Goal: Feedback & Contribution: Contribute content

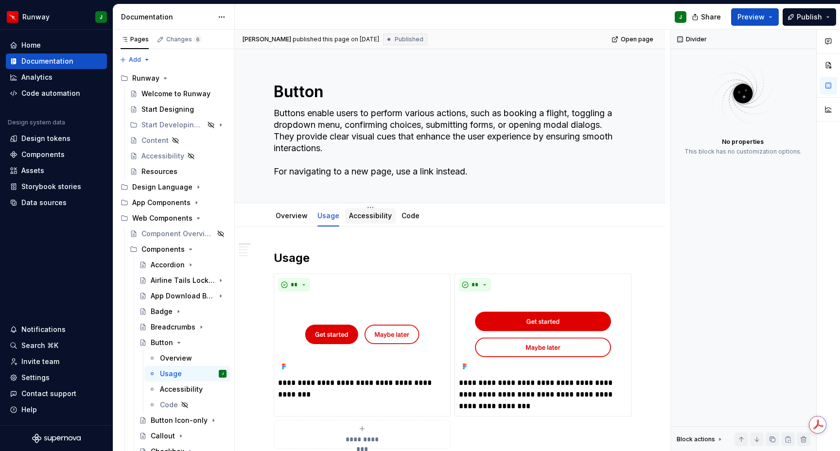
type textarea "*"
click at [360, 218] on link "Accessibility" at bounding box center [370, 215] width 43 height 8
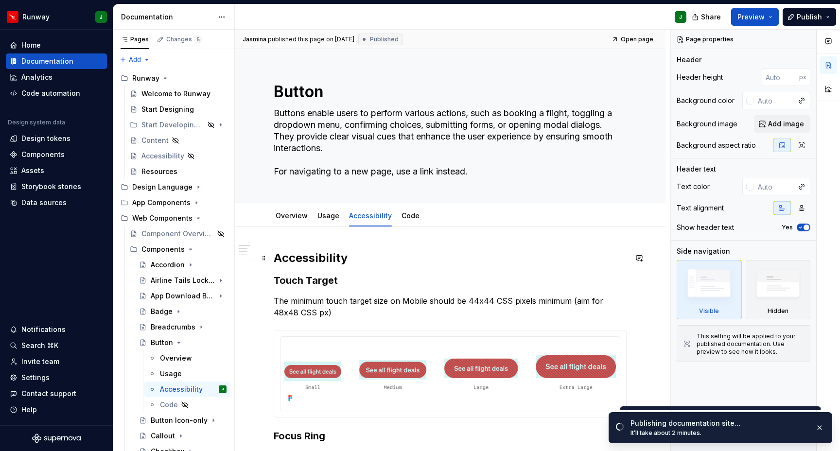
drag, startPoint x: 592, startPoint y: 253, endPoint x: 588, endPoint y: 247, distance: 7.3
click at [592, 253] on h2 "Accessibility" at bounding box center [450, 258] width 353 height 16
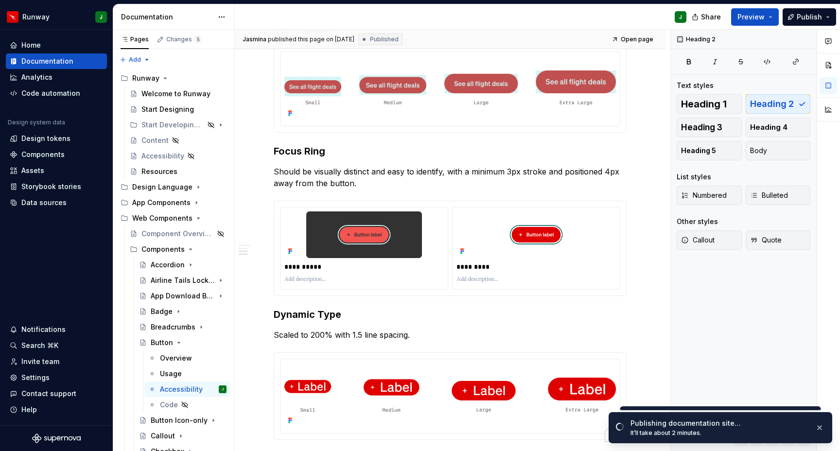
scroll to position [285, 0]
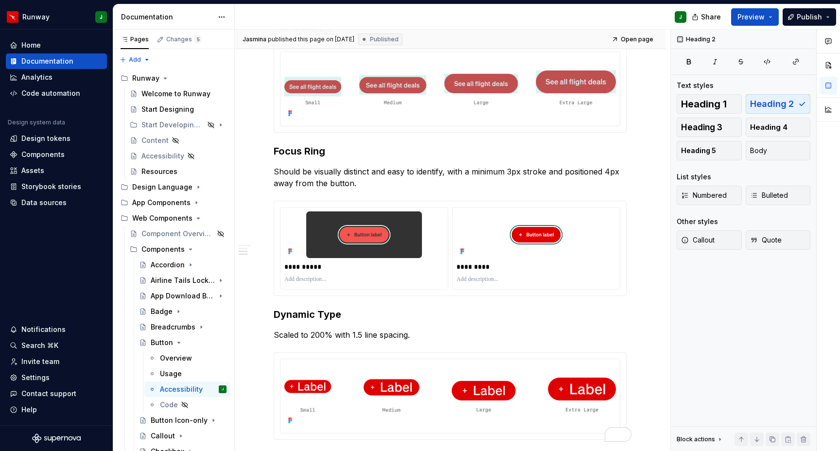
type textarea "*"
click at [275, 152] on h3 "Focus Ring" at bounding box center [450, 151] width 353 height 14
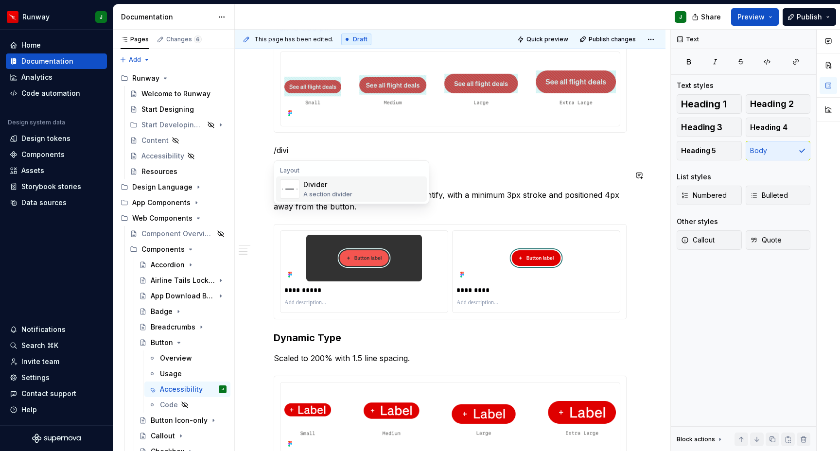
click at [330, 181] on div "Divider" at bounding box center [327, 185] width 49 height 10
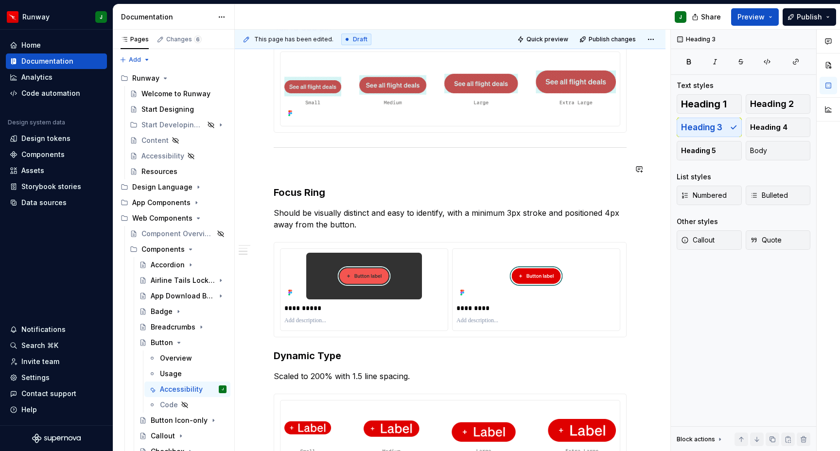
type textarea "*"
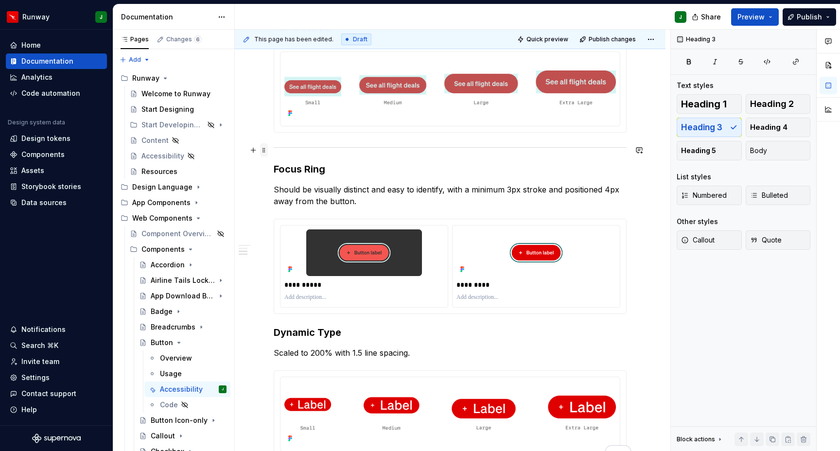
click at [264, 151] on span at bounding box center [264, 150] width 8 height 14
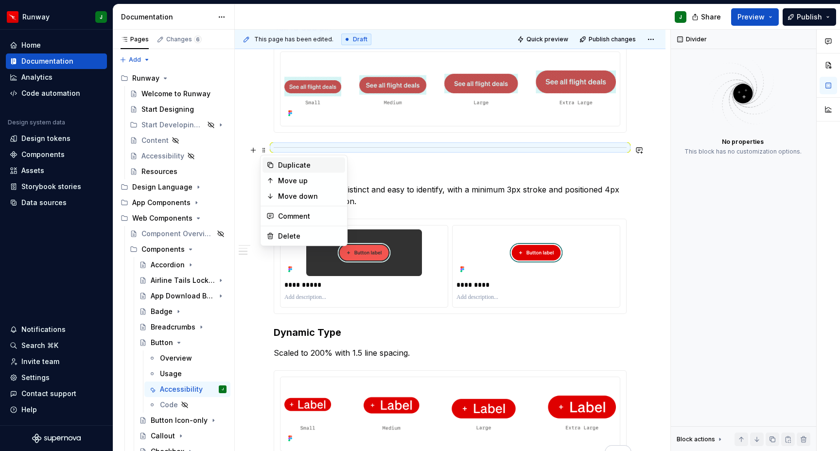
click at [287, 166] on div "Duplicate" at bounding box center [309, 165] width 63 height 10
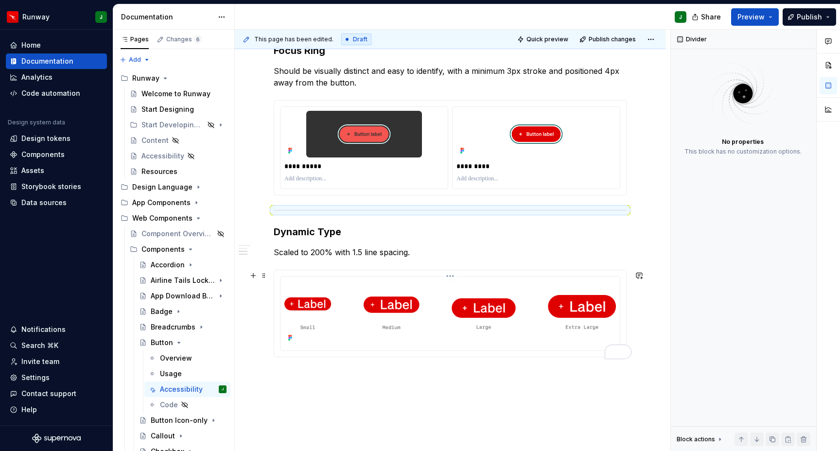
scroll to position [458, 0]
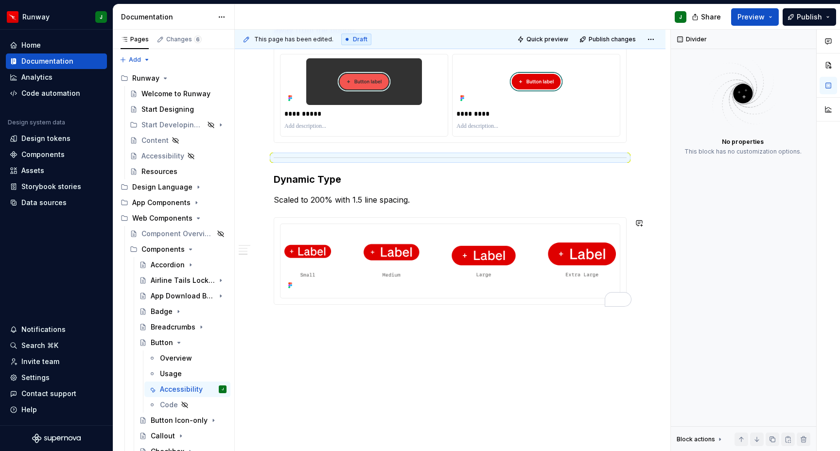
click at [387, 362] on div "**********" at bounding box center [450, 111] width 431 height 681
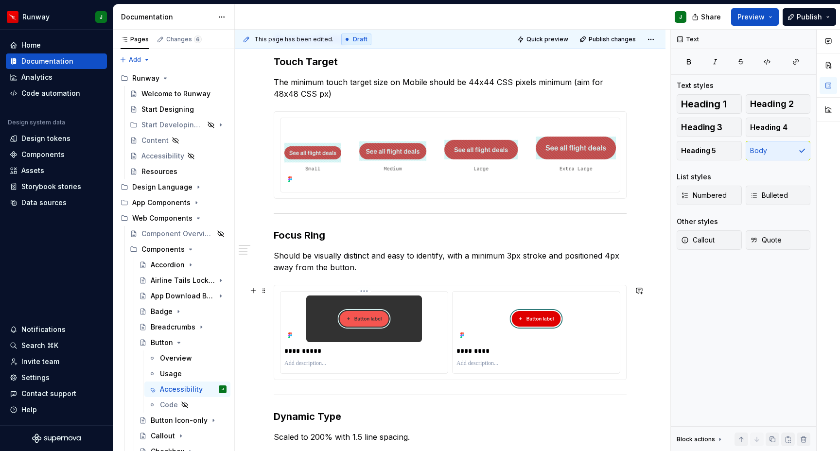
scroll to position [219, 0]
click at [292, 352] on p "**********" at bounding box center [365, 351] width 162 height 10
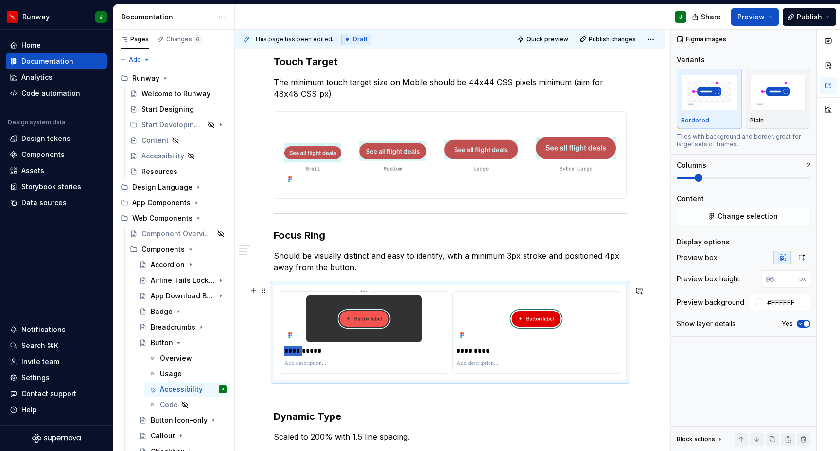
click at [292, 352] on p "**********" at bounding box center [365, 351] width 162 height 10
click at [466, 352] on p "*********" at bounding box center [538, 351] width 162 height 10
click at [478, 406] on div "**********" at bounding box center [450, 299] width 353 height 534
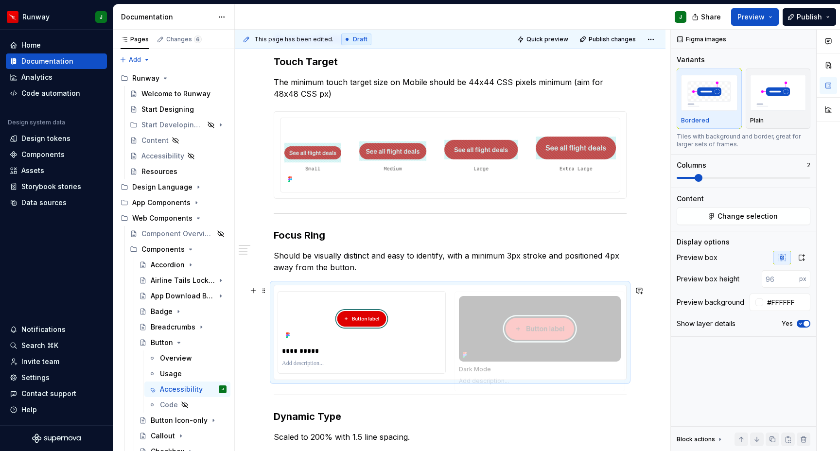
drag, startPoint x: 493, startPoint y: 319, endPoint x: 517, endPoint y: 319, distance: 24.8
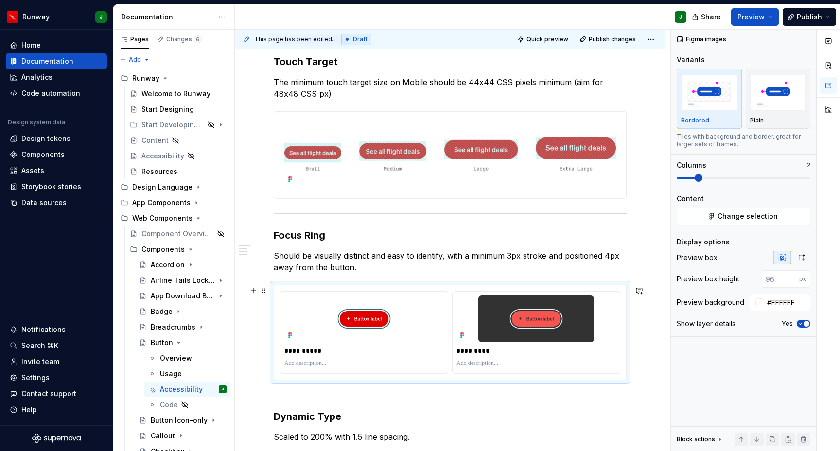
click at [642, 330] on div "**********" at bounding box center [450, 360] width 431 height 704
click at [617, 268] on p "Should be visually distinct and easy to identify, with a minimum 3px stroke and…" at bounding box center [450, 261] width 353 height 23
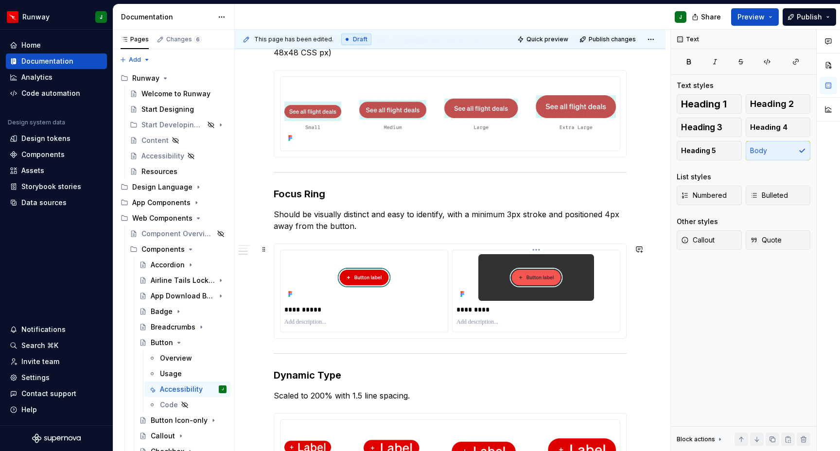
scroll to position [263, 0]
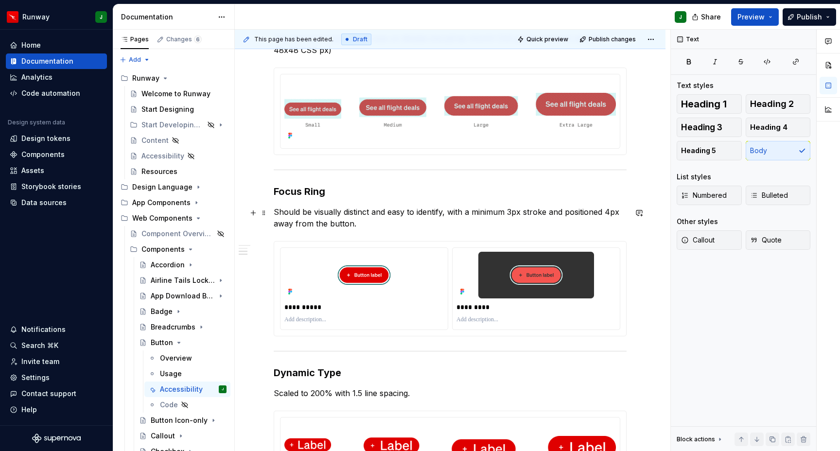
click at [367, 225] on p "Should be visually distinct and easy to identify, with a minimum 3px stroke and…" at bounding box center [450, 217] width 353 height 23
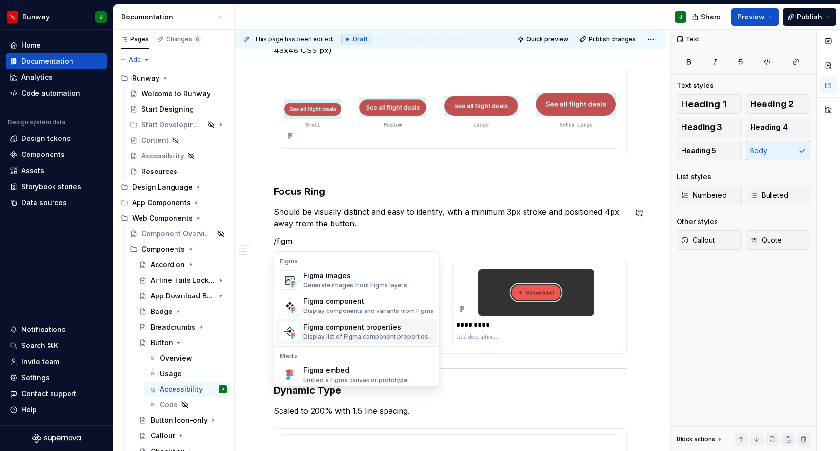
click at [335, 328] on div "Figma component properties" at bounding box center [365, 327] width 125 height 10
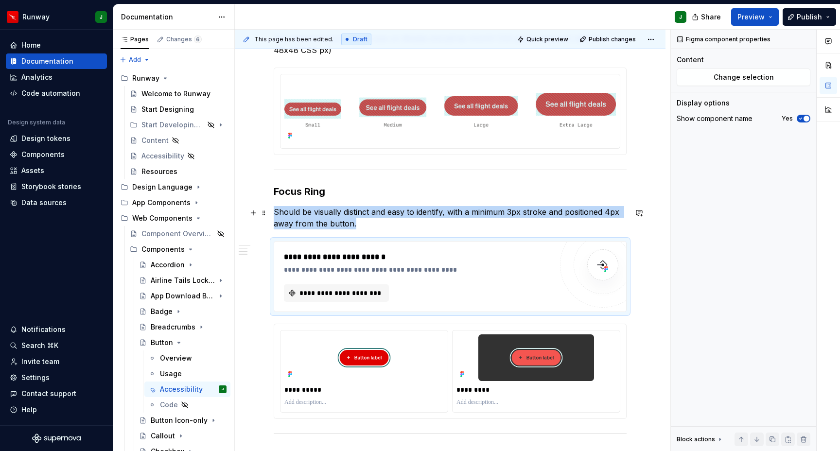
click at [365, 226] on p "Should be visually distinct and easy to identify, with a minimum 3px stroke and…" at bounding box center [450, 217] width 353 height 23
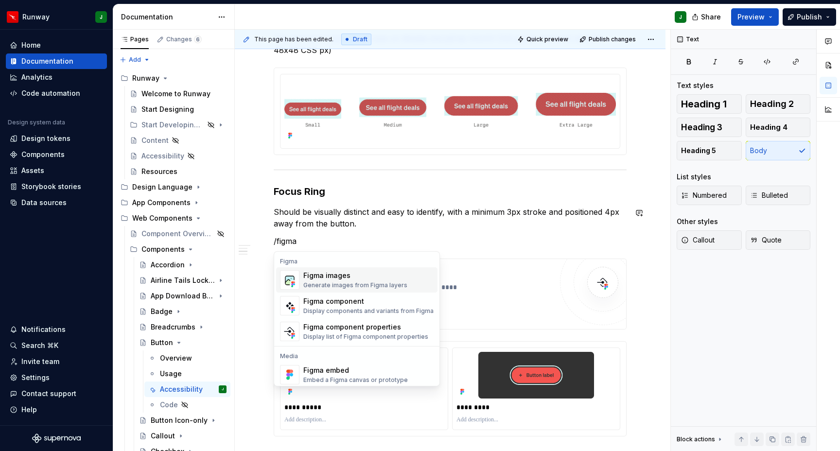
click at [331, 304] on div "Figma component" at bounding box center [368, 302] width 130 height 10
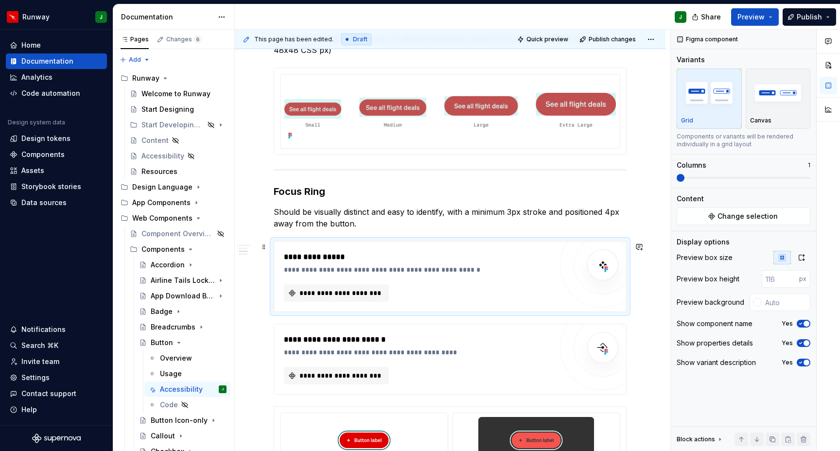
scroll to position [262, 0]
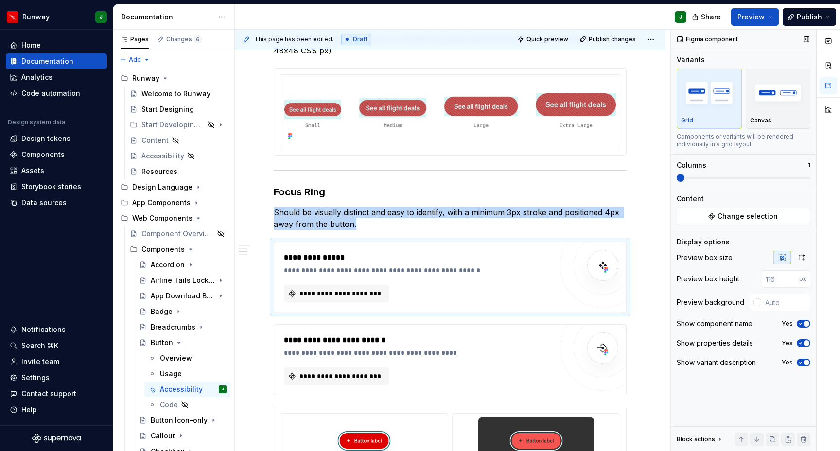
click at [802, 361] on icon "button" at bounding box center [801, 363] width 8 height 6
click at [802, 323] on icon "button" at bounding box center [801, 323] width 2 height 1
click at [802, 259] on icon "button" at bounding box center [802, 258] width 8 height 8
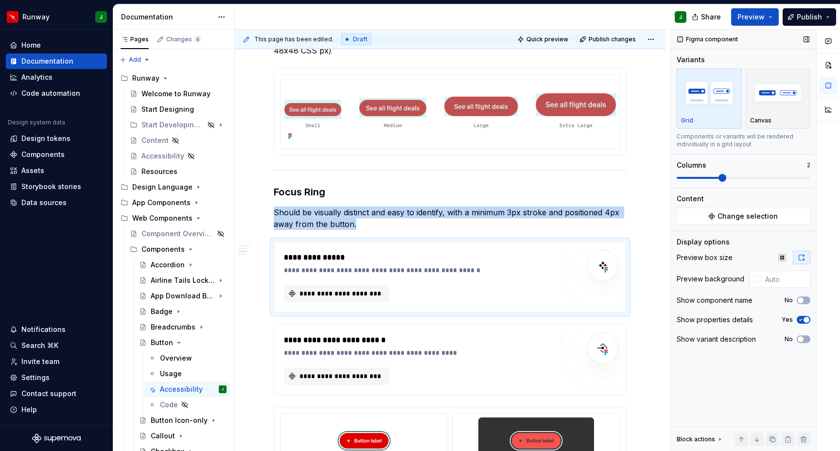
click at [719, 177] on span at bounding box center [723, 178] width 8 height 8
click at [731, 222] on button "Change selection" at bounding box center [744, 217] width 134 height 18
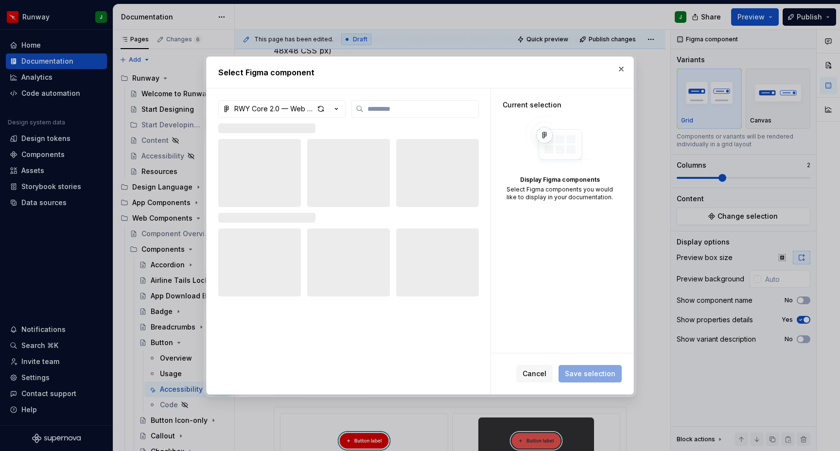
type textarea "*"
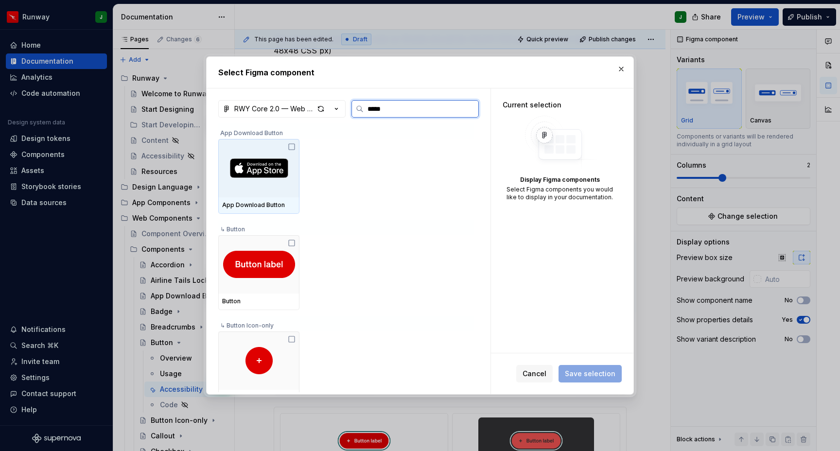
type input "******"
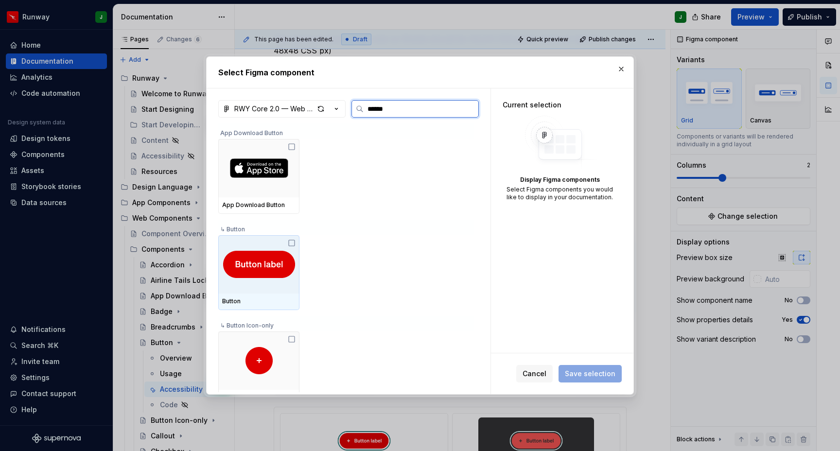
click at [292, 246] on icon at bounding box center [292, 243] width 8 height 8
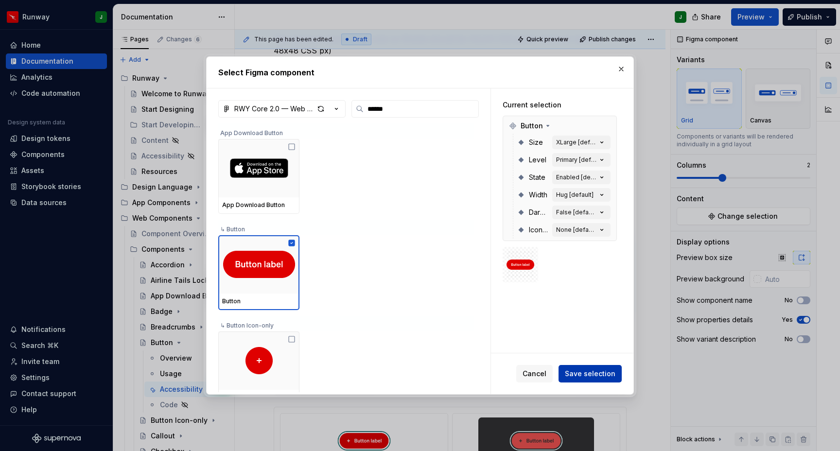
click at [592, 371] on span "Save selection" at bounding box center [590, 374] width 51 height 10
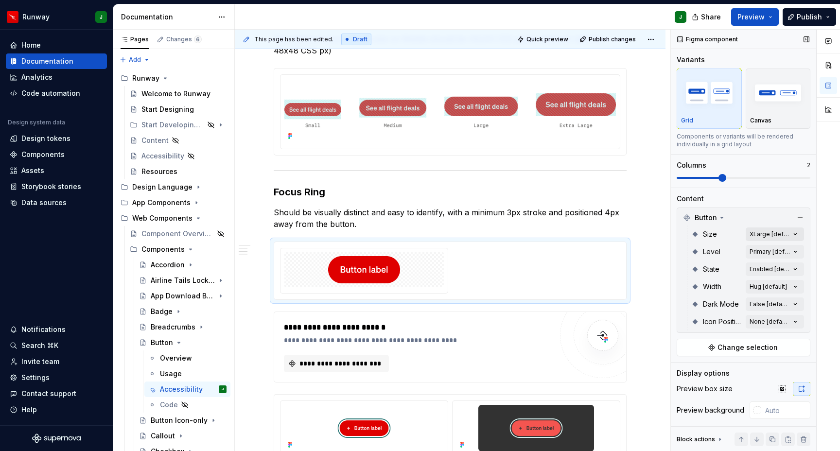
click at [796, 234] on div "Comments Open comments No comments yet Select ‘Comment’ from the block context …" at bounding box center [755, 241] width 169 height 422
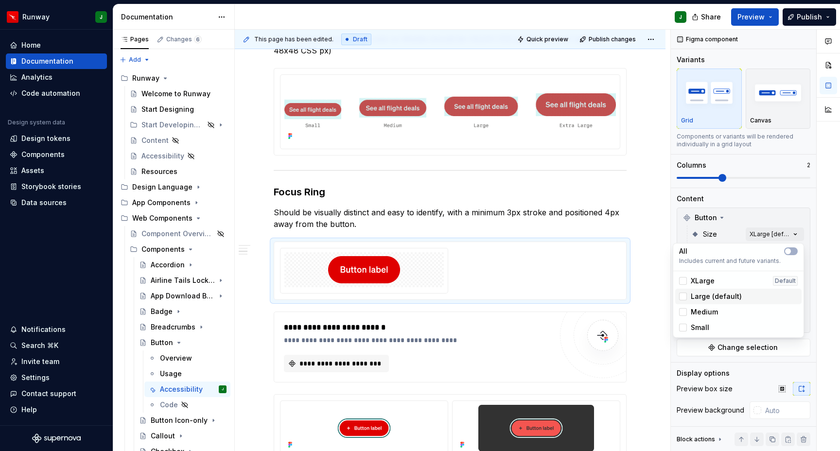
click at [700, 295] on span "Large (default)" at bounding box center [716, 297] width 51 height 10
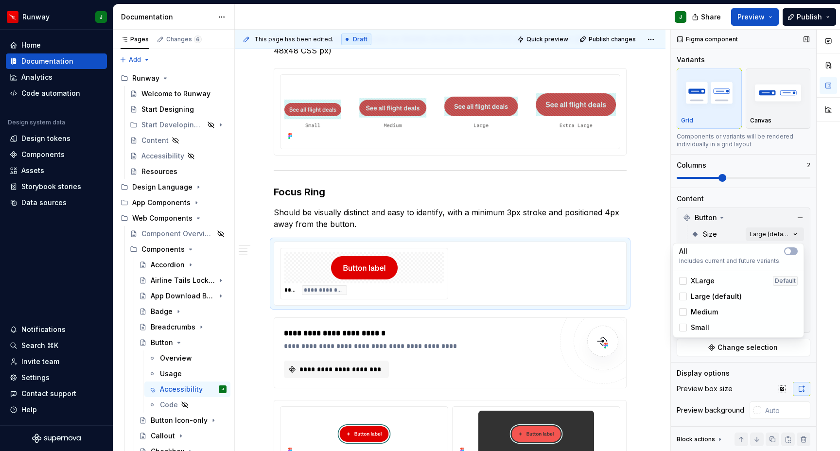
drag, startPoint x: 800, startPoint y: 222, endPoint x: 806, endPoint y: 280, distance: 58.6
click at [800, 222] on div "Comments Open comments No comments yet Select ‘Comment’ from the block context …" at bounding box center [755, 241] width 169 height 422
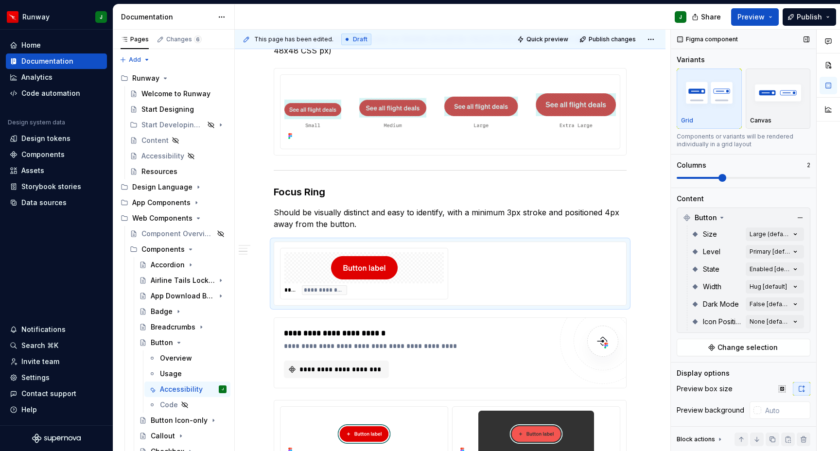
click at [807, 280] on div "Size Large (default) Level Primary [default] State Enabled [default] Width Hug …" at bounding box center [743, 278] width 129 height 105
click at [799, 303] on div "Comments Open comments No comments yet Select ‘Comment’ from the block context …" at bounding box center [755, 241] width 169 height 422
drag, startPoint x: 683, startPoint y: 351, endPoint x: 681, endPoint y: 360, distance: 10.0
click at [683, 351] on div at bounding box center [683, 351] width 8 height 8
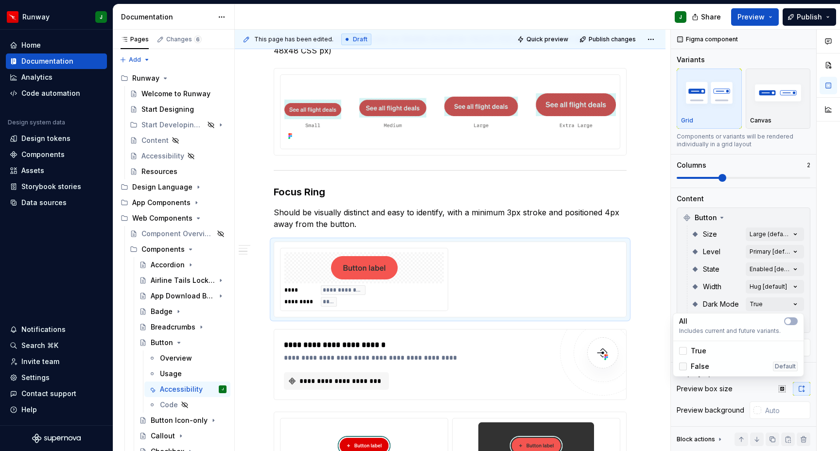
click at [683, 368] on div at bounding box center [683, 367] width 8 height 8
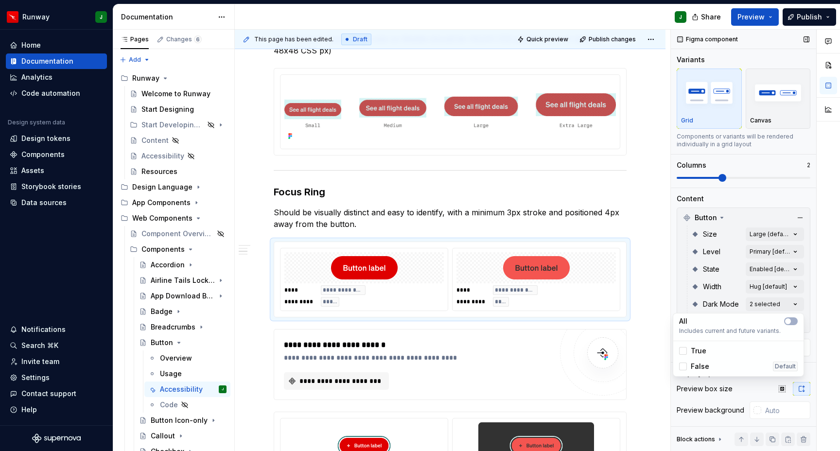
click at [808, 285] on div "Comments Open comments No comments yet Select ‘Comment’ from the block context …" at bounding box center [755, 241] width 169 height 422
click at [796, 269] on div "Comments Open comments No comments yet Select ‘Comment’ from the block context …" at bounding box center [755, 241] width 169 height 422
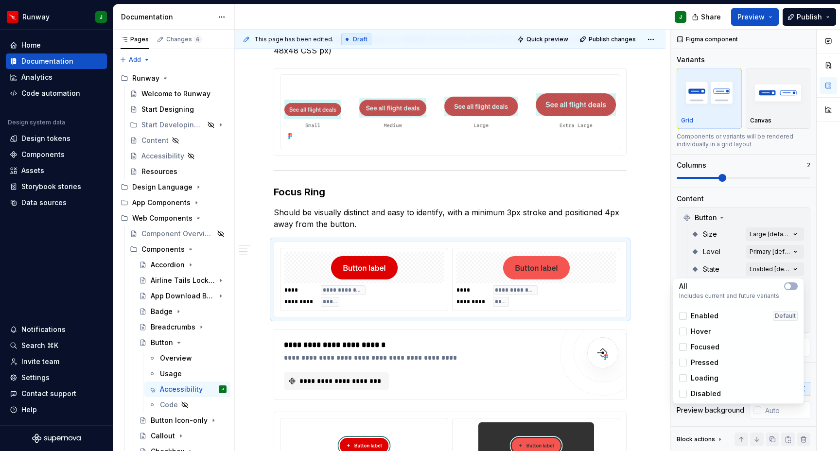
click at [693, 347] on span "Focused" at bounding box center [705, 347] width 29 height 10
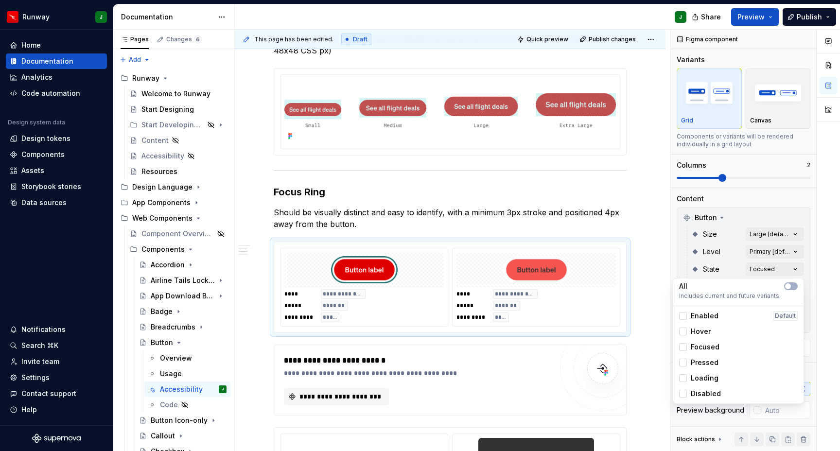
click at [807, 284] on div "Comments Open comments No comments yet Select ‘Comment’ from the block context …" at bounding box center [755, 241] width 169 height 422
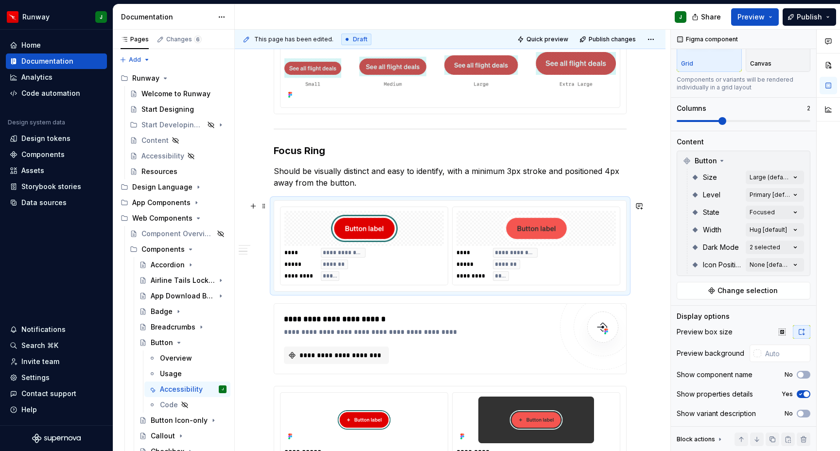
scroll to position [308, 0]
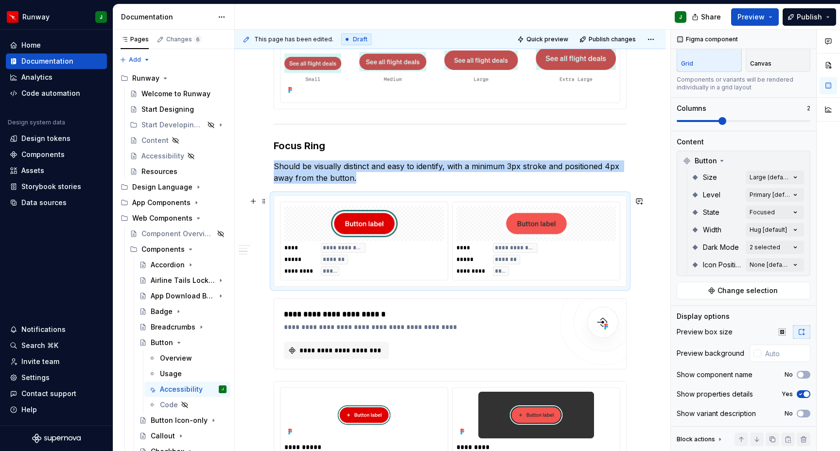
click at [480, 214] on div "To enrich screen reader interactions, please activate Accessibility in Grammarl…" at bounding box center [536, 223] width 159 height 35
click at [473, 216] on div "To enrich screen reader interactions, please activate Accessibility in Grammarl…" at bounding box center [536, 223] width 159 height 35
click at [484, 210] on div "To enrich screen reader interactions, please activate Accessibility in Grammarl…" at bounding box center [536, 223] width 159 height 35
click at [262, 302] on span at bounding box center [264, 305] width 8 height 14
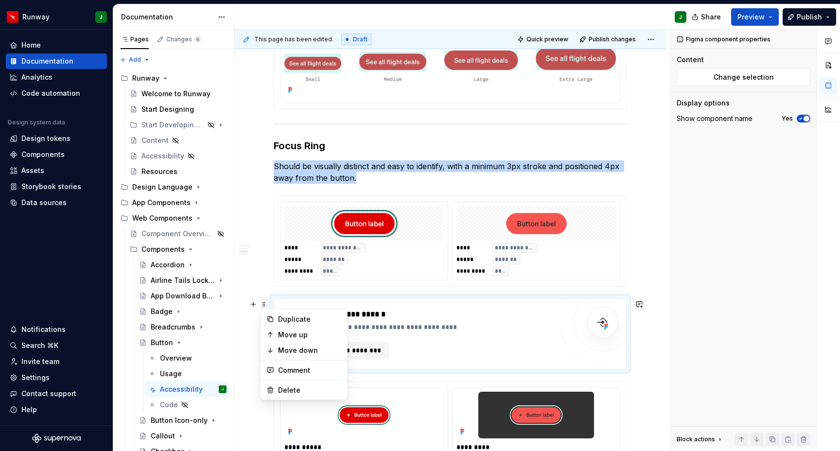
scroll to position [0, 0]
drag, startPoint x: 293, startPoint y: 386, endPoint x: 574, endPoint y: 256, distance: 310.2
click at [293, 386] on div "Delete" at bounding box center [309, 391] width 63 height 10
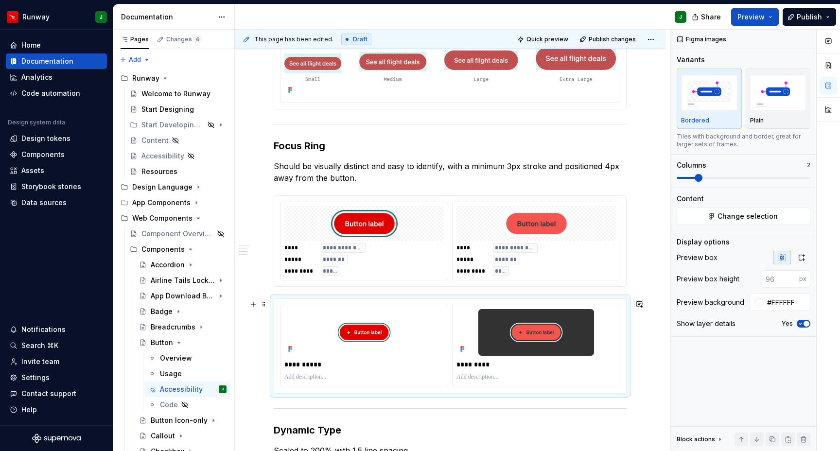
click at [626, 321] on div "**********" at bounding box center [450, 346] width 352 height 94
click at [802, 259] on icon "button" at bounding box center [802, 258] width 8 height 8
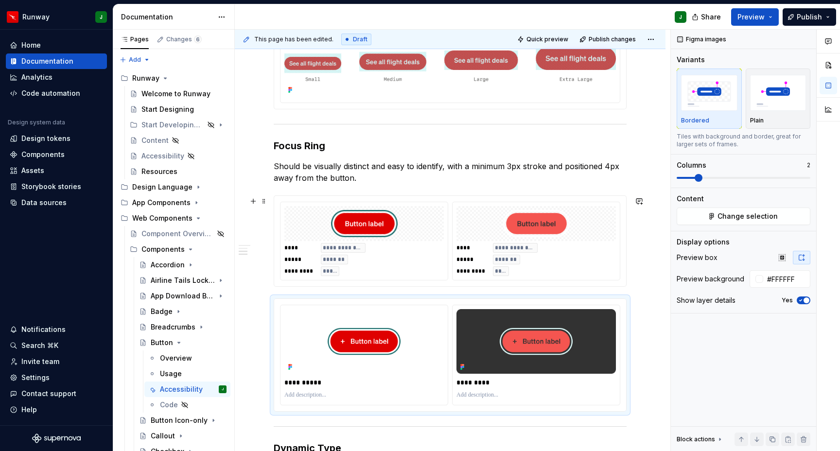
click at [616, 260] on div "**********" at bounding box center [536, 259] width 159 height 33
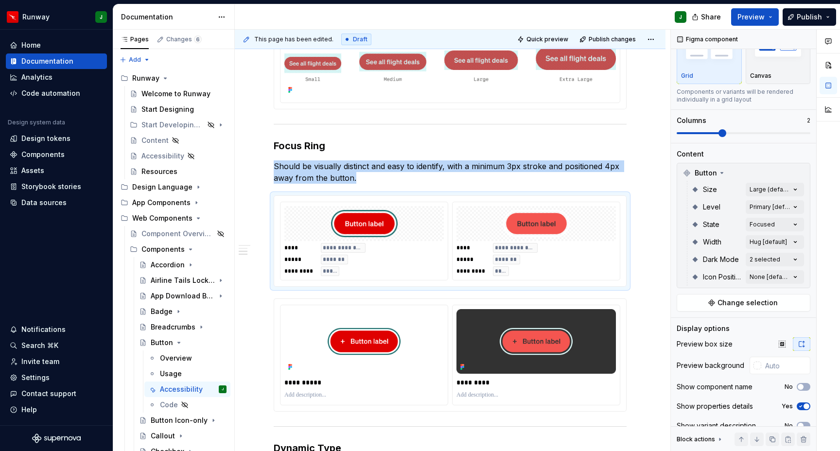
scroll to position [57, 0]
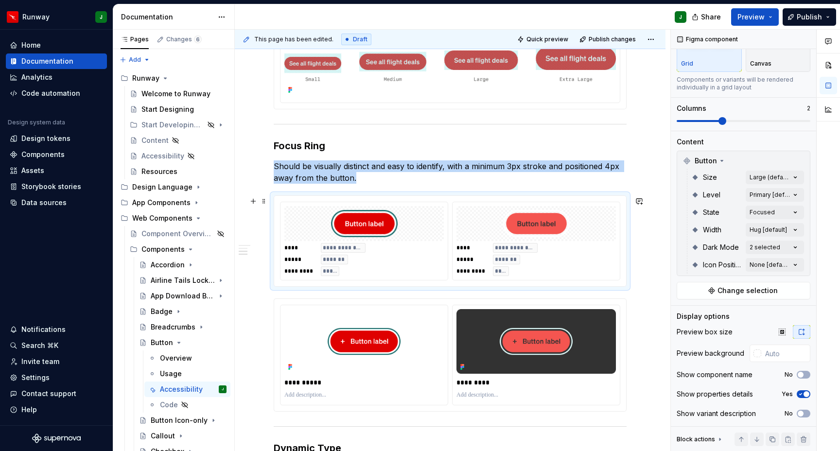
click at [525, 204] on div "**********" at bounding box center [536, 241] width 167 height 78
click at [422, 269] on div "**********" at bounding box center [363, 259] width 159 height 33
click at [569, 269] on div "**********" at bounding box center [536, 259] width 159 height 33
click at [263, 200] on span at bounding box center [264, 201] width 8 height 14
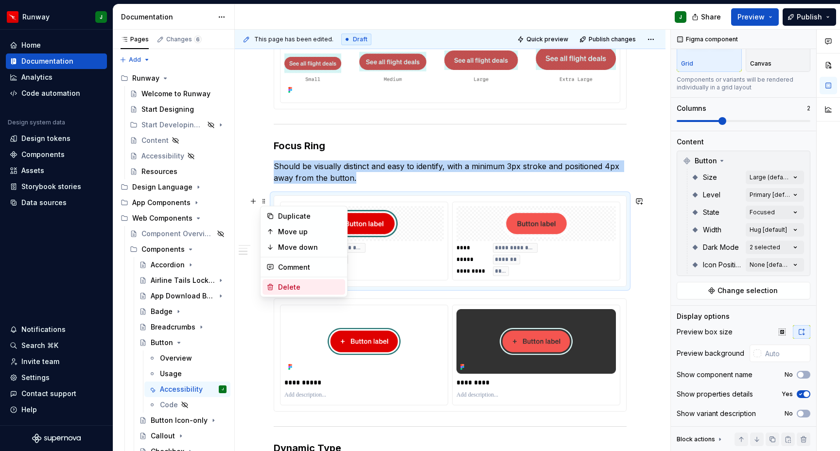
click at [288, 290] on div "Delete" at bounding box center [309, 287] width 63 height 10
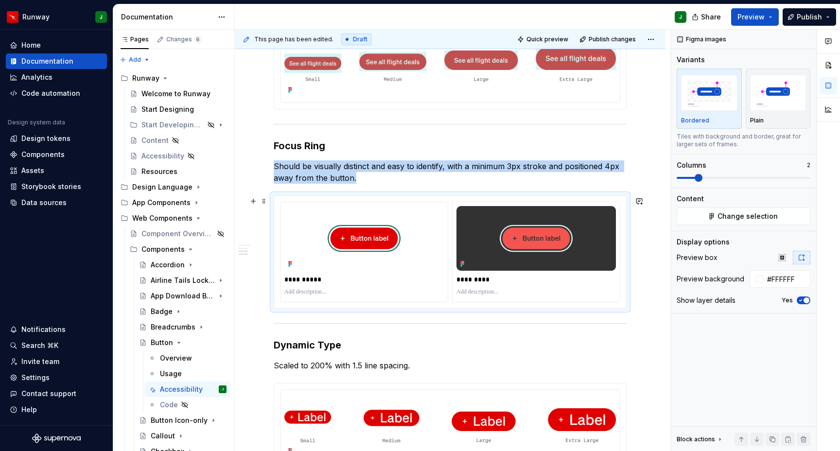
scroll to position [0, 0]
click at [654, 248] on div "**********" at bounding box center [450, 280] width 431 height 722
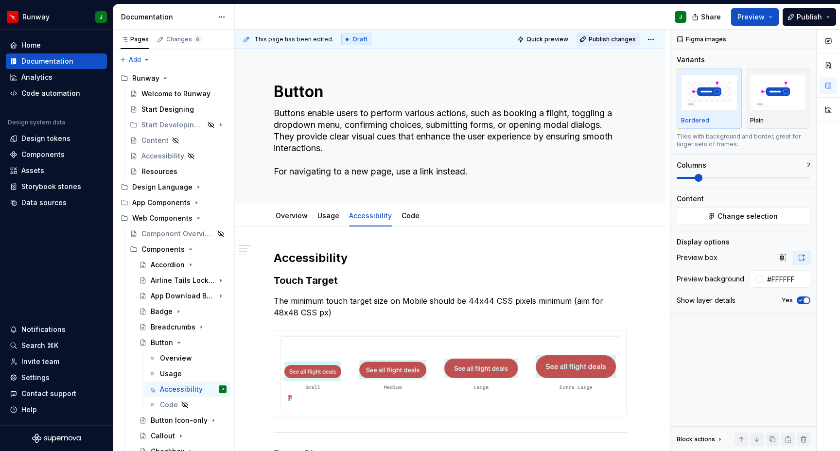
click at [636, 42] on span "Publish changes" at bounding box center [612, 39] width 47 height 8
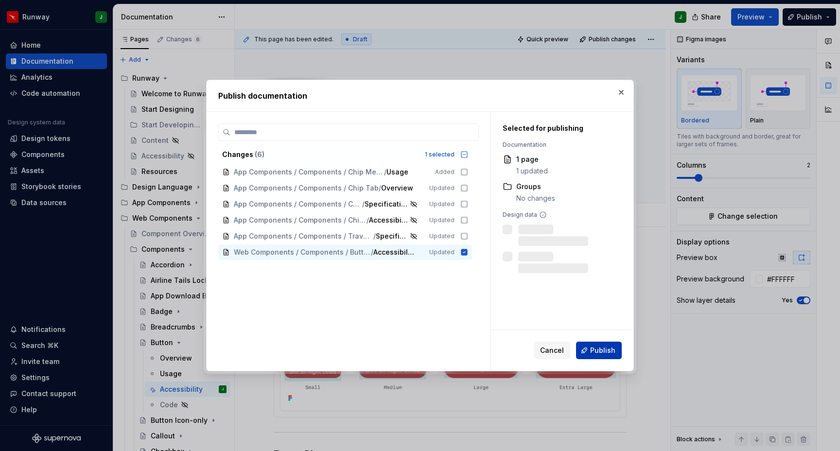
click at [604, 350] on span "Publish" at bounding box center [602, 351] width 25 height 10
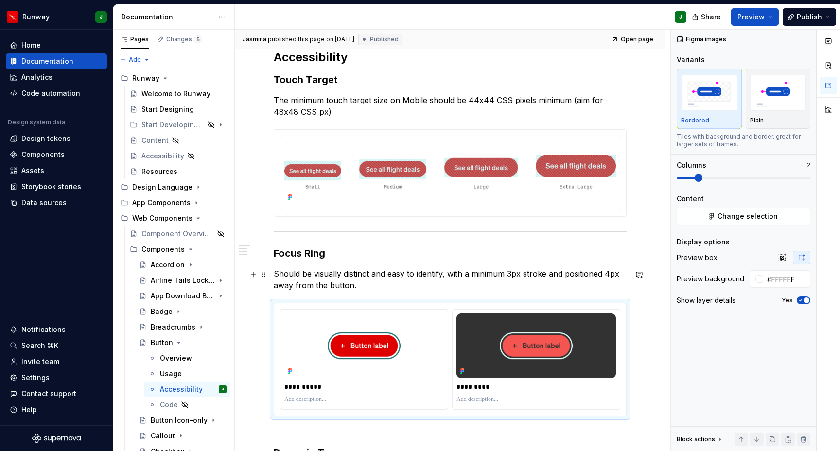
scroll to position [233, 0]
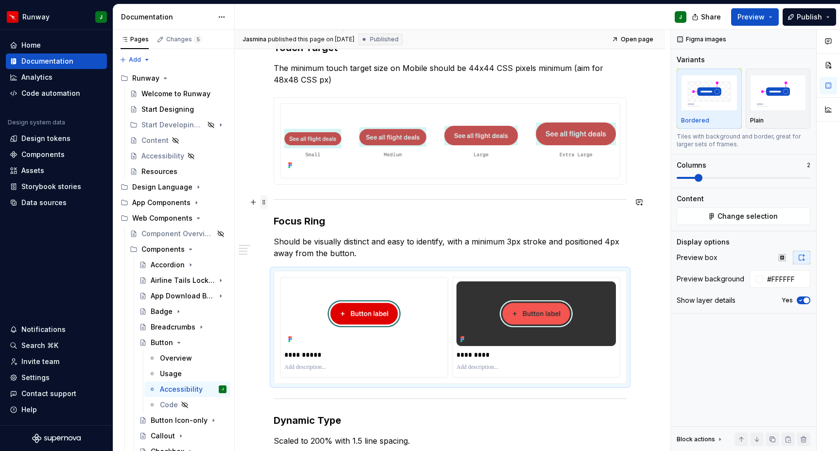
click at [265, 202] on span at bounding box center [264, 202] width 8 height 14
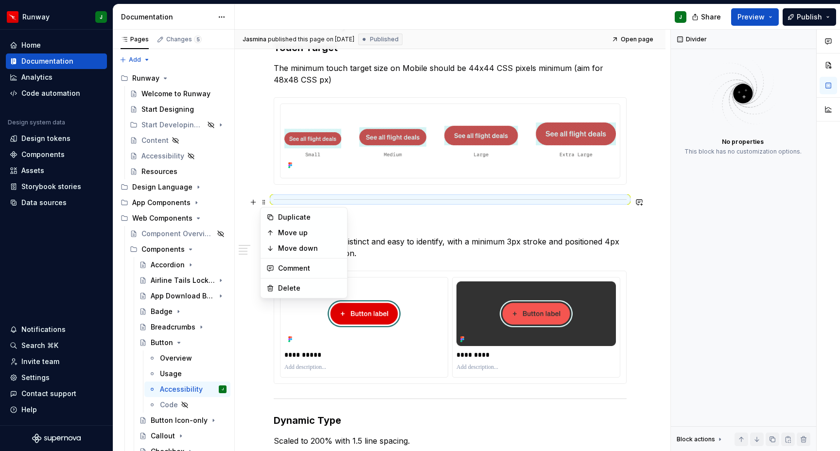
click at [364, 213] on div "**********" at bounding box center [450, 294] width 353 height 552
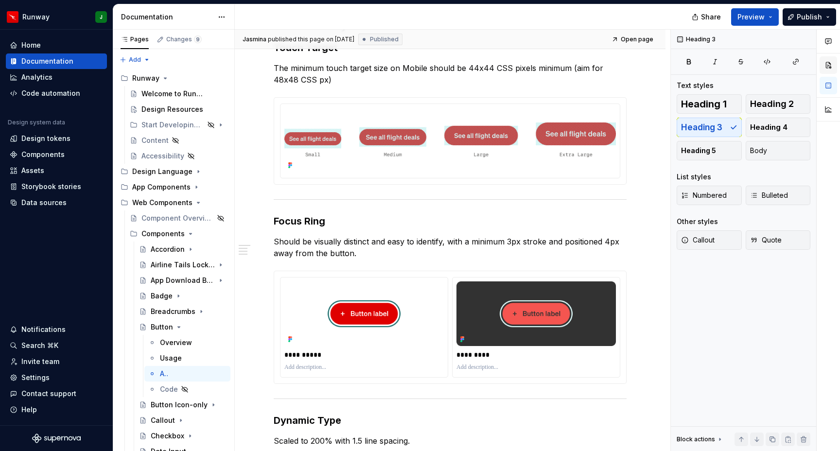
type textarea "*"
